Goal: Use online tool/utility: Utilize a website feature to perform a specific function

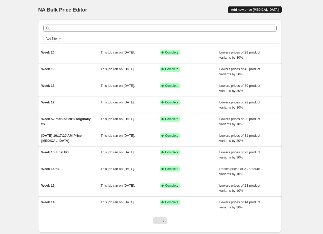
click at [261, 10] on span "Add new price [MEDICAL_DATA]" at bounding box center [255, 10] width 48 height 4
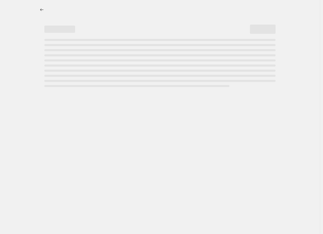
select select "percentage"
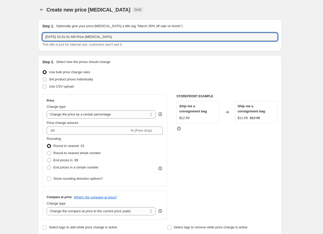
drag, startPoint x: 124, startPoint y: 38, endPoint x: 11, endPoint y: 35, distance: 112.9
type input "Week 21"
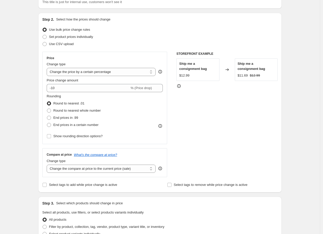
scroll to position [43, 0]
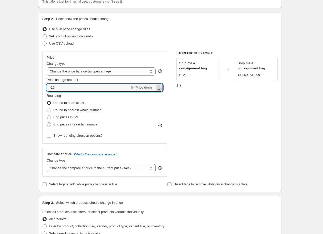
click at [161, 90] on icon at bounding box center [158, 89] width 5 height 5
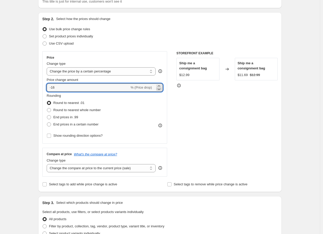
click at [161, 90] on icon at bounding box center [158, 89] width 5 height 5
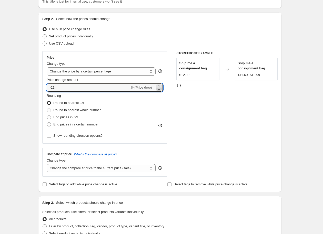
click at [161, 90] on icon at bounding box center [158, 89] width 5 height 5
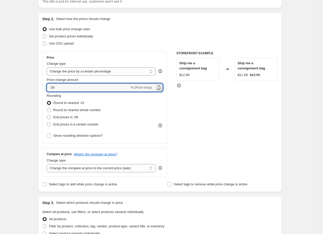
click at [161, 90] on icon at bounding box center [158, 89] width 5 height 5
type input "-30"
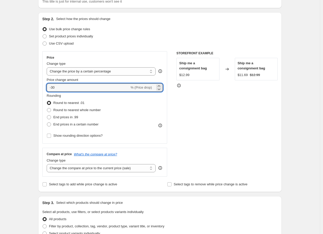
click at [26, 108] on div "Create new price change job. This page is ready Create new price change job Dra…" at bounding box center [160, 211] width 320 height 509
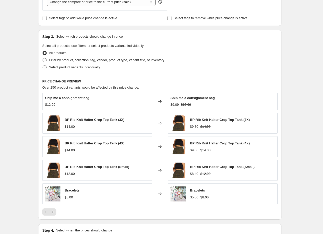
scroll to position [224, 0]
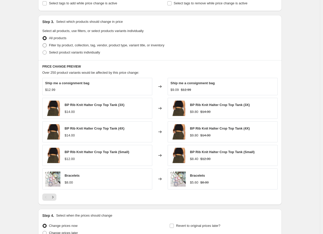
click at [93, 44] on span "Filter by product, collection, tag, vendor, product type, variant title, or inv…" at bounding box center [106, 45] width 115 height 4
click at [43, 44] on input "Filter by product, collection, tag, vendor, product type, variant title, or inv…" at bounding box center [43, 43] width 0 height 0
radio input "true"
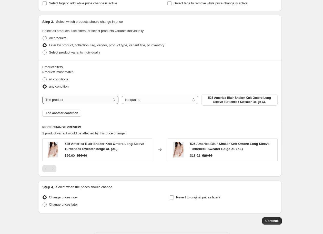
click at [108, 101] on select "The product The product's collection The product's tag The product's vendor The…" at bounding box center [80, 100] width 76 height 8
select select "collection"
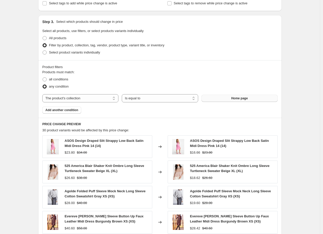
click at [240, 99] on span "Home page" at bounding box center [239, 98] width 17 height 4
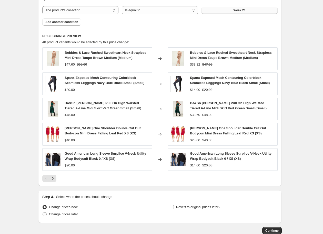
scroll to position [325, 0]
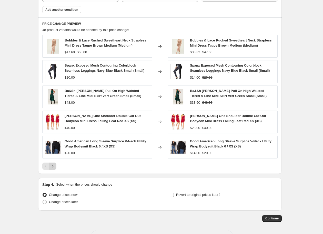
click at [55, 168] on icon "Next" at bounding box center [52, 166] width 5 height 5
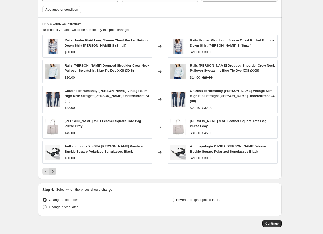
click at [55, 169] on icon "Next" at bounding box center [52, 171] width 5 height 5
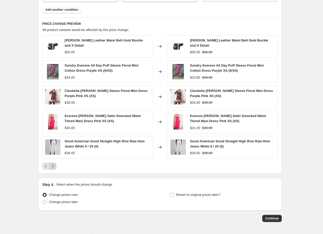
click at [55, 168] on icon "Next" at bounding box center [52, 166] width 5 height 5
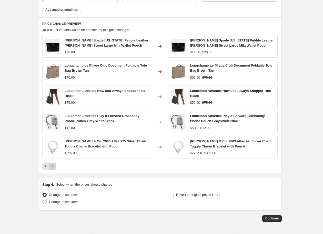
click at [55, 168] on icon "Next" at bounding box center [52, 166] width 5 height 5
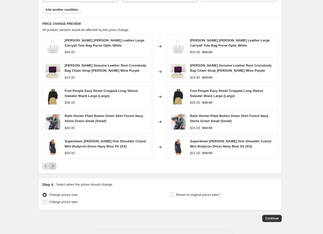
click at [55, 168] on icon "Next" at bounding box center [52, 166] width 5 height 5
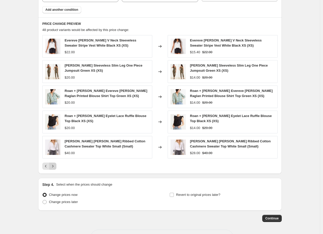
click at [55, 168] on icon "Next" at bounding box center [52, 166] width 5 height 5
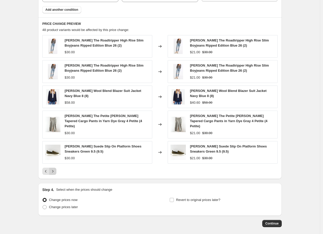
click at [55, 169] on icon "Next" at bounding box center [52, 171] width 5 height 5
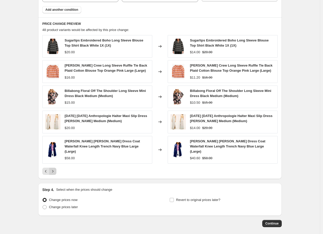
click at [55, 169] on icon "Next" at bounding box center [52, 171] width 5 height 5
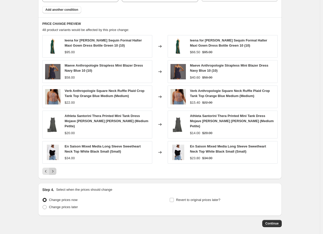
click at [55, 169] on icon "Next" at bounding box center [52, 171] width 5 height 5
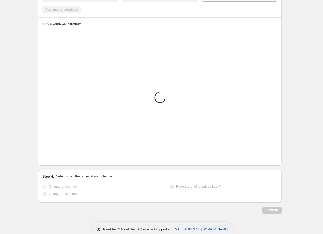
scroll to position [294, 0]
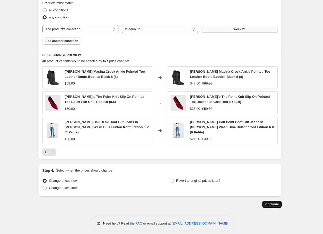
click at [273, 203] on span "Continue" at bounding box center [271, 205] width 13 height 4
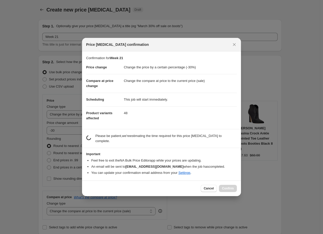
scroll to position [0, 0]
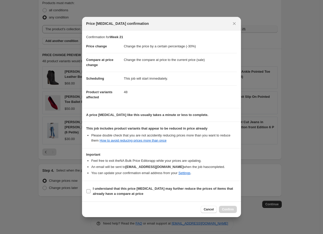
click at [97, 194] on span "I understand that this price change job may further reduce the prices of items …" at bounding box center [165, 191] width 144 height 10
click at [91, 194] on input "I understand that this price change job may further reduce the prices of items …" at bounding box center [88, 191] width 4 height 4
checkbox input "true"
click at [233, 212] on span "Confirm" at bounding box center [228, 210] width 12 height 4
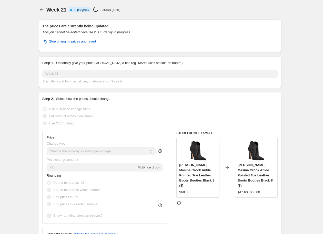
select select "percentage"
select select "collection"
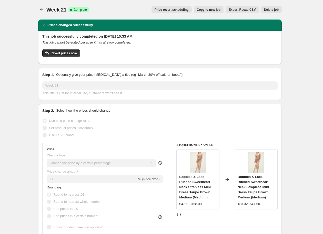
click at [244, 12] on button "Export Recap CSV" at bounding box center [242, 9] width 33 height 7
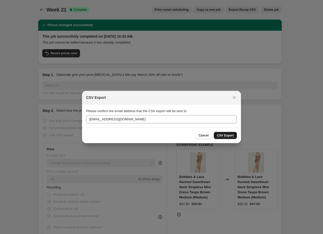
click at [229, 137] on span "CSV Export" at bounding box center [225, 136] width 17 height 4
